Goal: Task Accomplishment & Management: Use online tool/utility

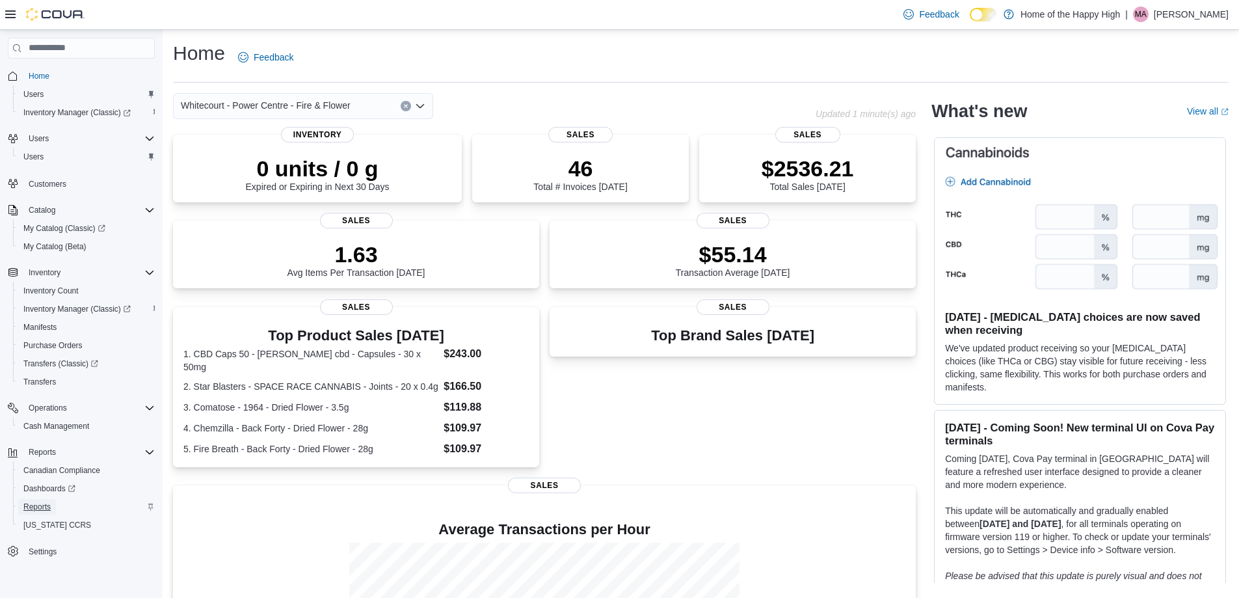
click at [42, 506] on span "Reports" at bounding box center [36, 506] width 27 height 10
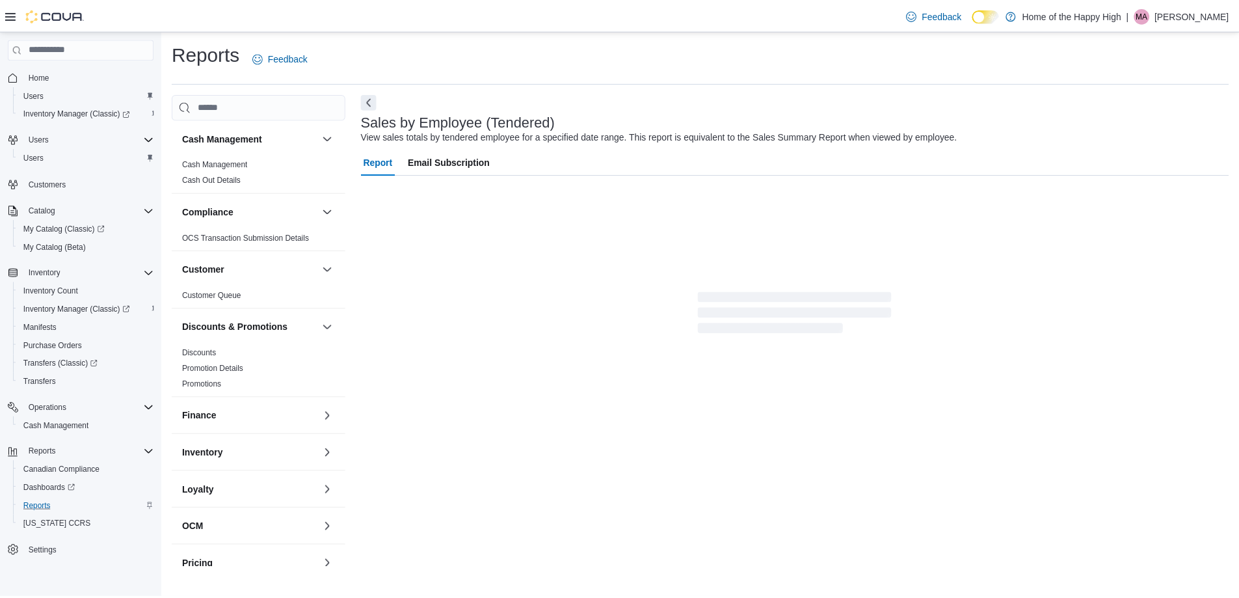
scroll to position [363, 0]
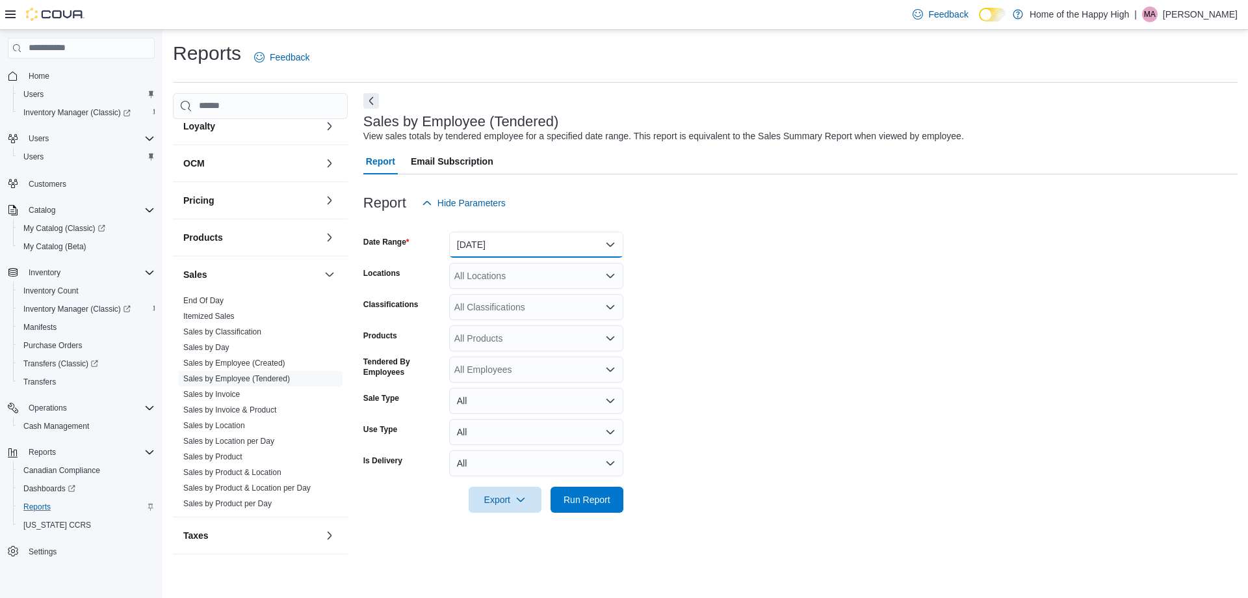
click at [567, 248] on button "[DATE]" at bounding box center [536, 244] width 174 height 26
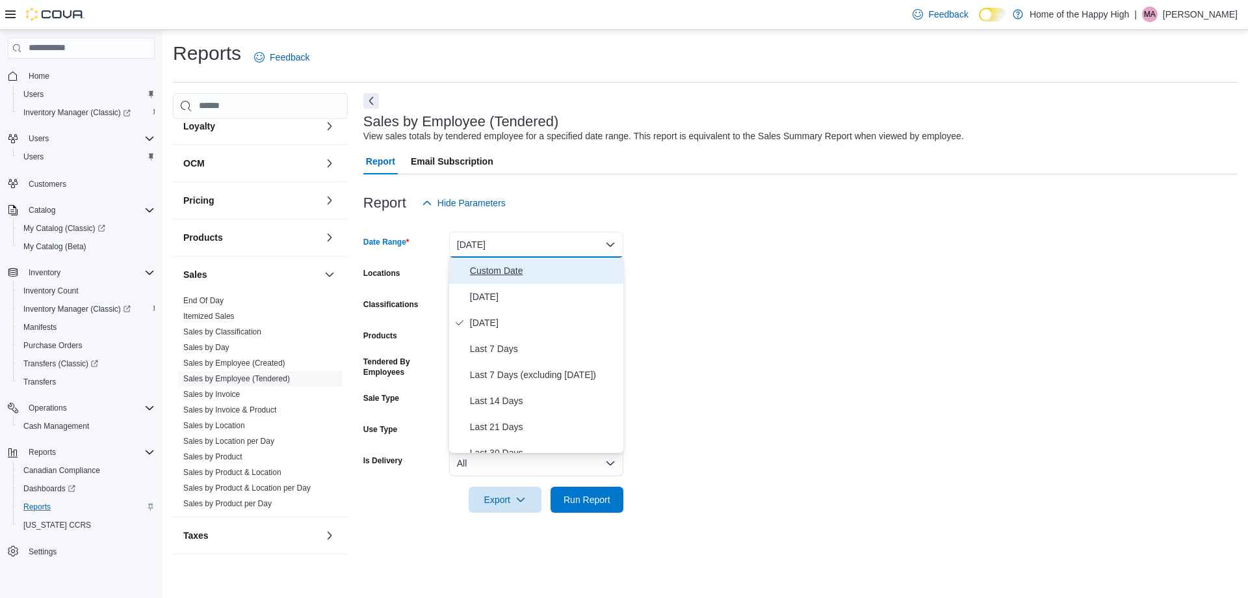
click at [545, 271] on span "Custom Date" at bounding box center [544, 271] width 148 height 16
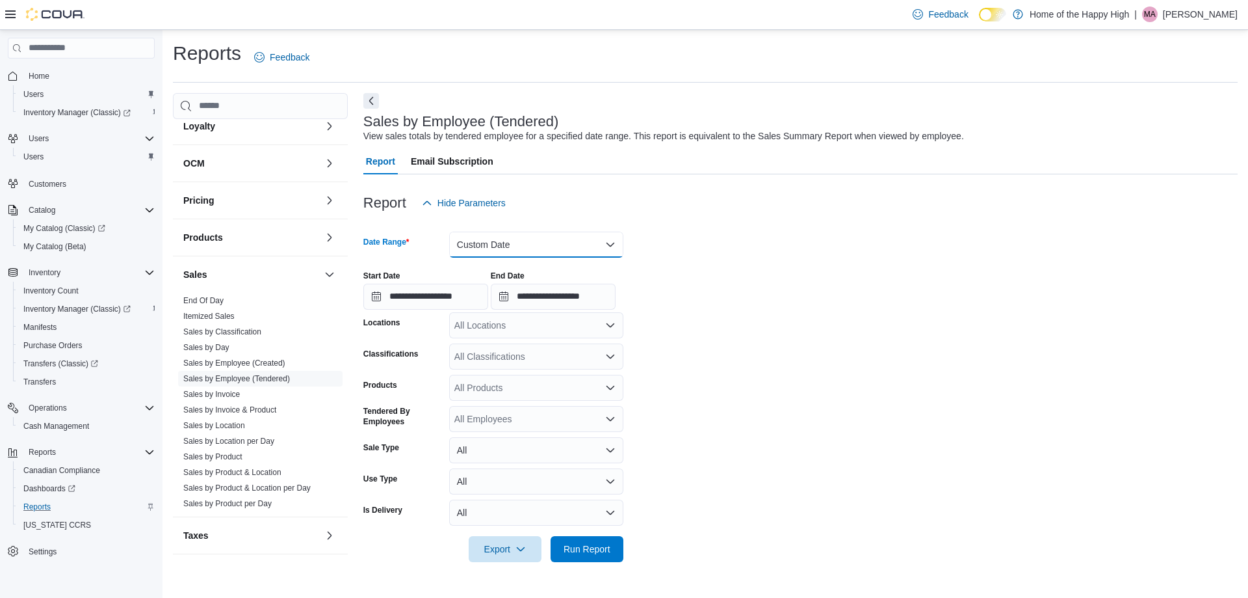
click at [537, 249] on button "Custom Date" at bounding box center [536, 244] width 174 height 26
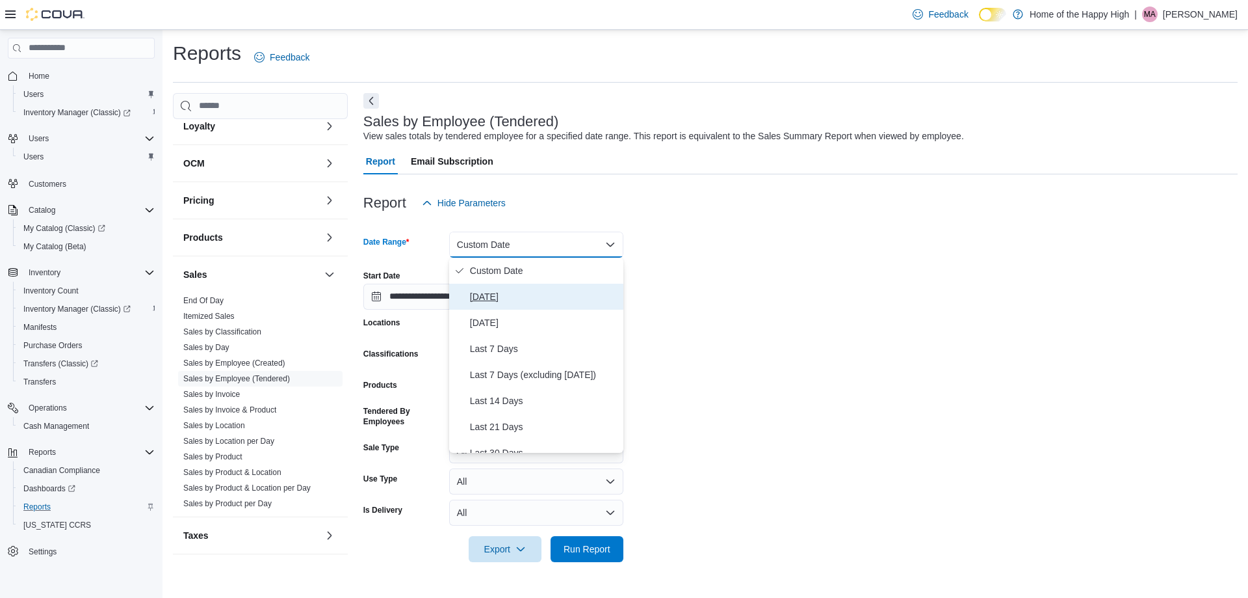
click at [501, 300] on span "[DATE]" at bounding box center [544, 297] width 148 height 16
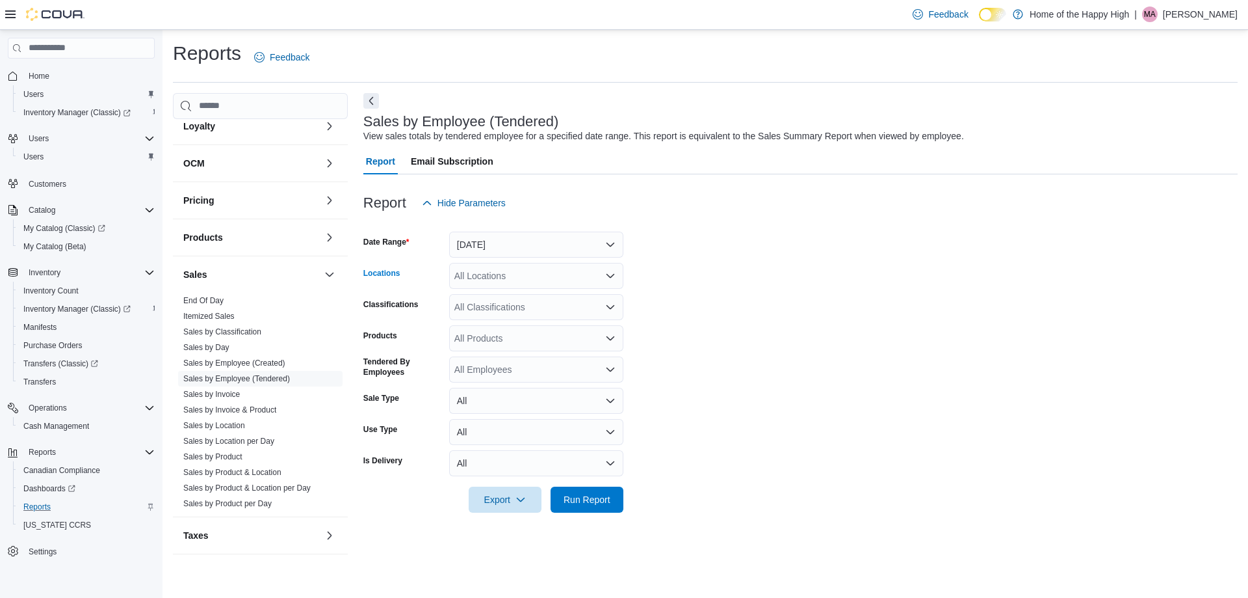
click at [504, 281] on div "All Locations" at bounding box center [536, 276] width 174 height 26
type input "**"
click at [544, 293] on span "Whitecourt - Power Centre - Fire & Flower" at bounding box center [588, 297] width 170 height 13
click at [585, 488] on span "Run Report" at bounding box center [587, 499] width 57 height 26
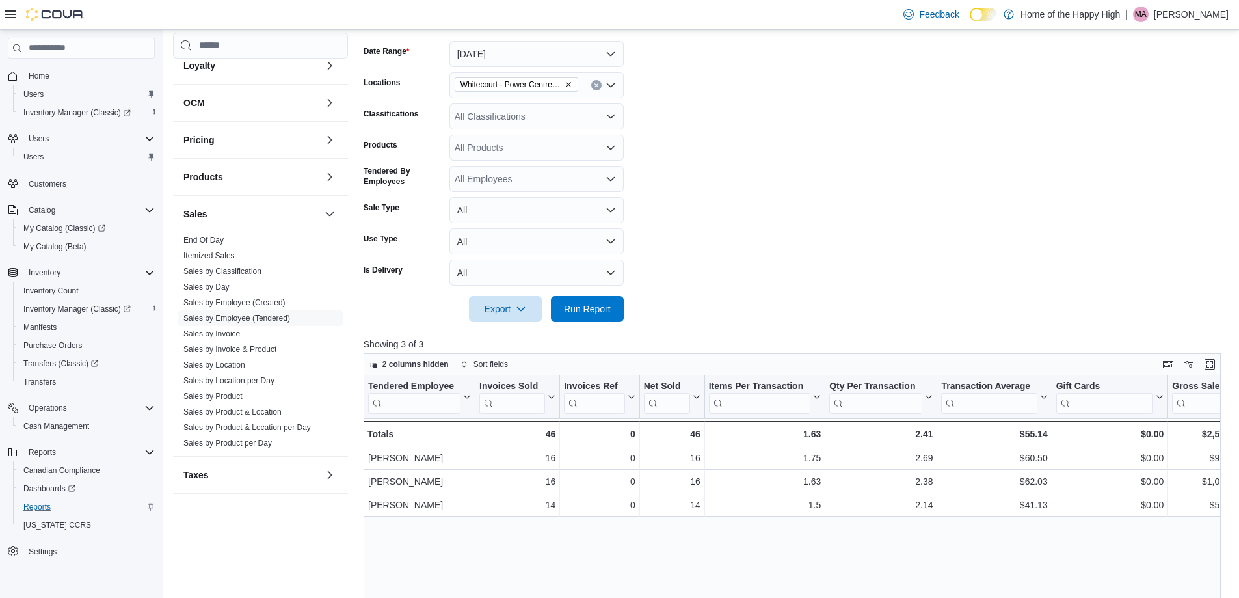
scroll to position [195, 0]
